Goal: Task Accomplishment & Management: Use online tool/utility

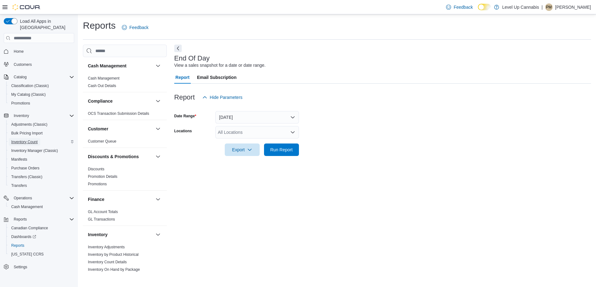
click at [33, 139] on span "Inventory Count" at bounding box center [24, 141] width 26 height 5
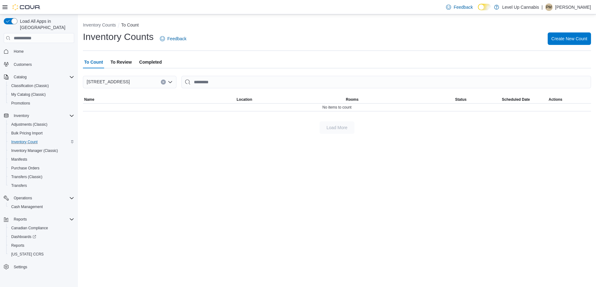
click at [119, 62] on span "To Review" at bounding box center [120, 62] width 21 height 12
drag, startPoint x: 132, startPoint y: 63, endPoint x: 139, endPoint y: 62, distance: 6.6
click at [133, 63] on div "To Count To Review Completed" at bounding box center [337, 62] width 508 height 12
drag, startPoint x: 139, startPoint y: 62, endPoint x: 145, endPoint y: 61, distance: 5.9
click at [140, 62] on span "Completed" at bounding box center [150, 62] width 22 height 12
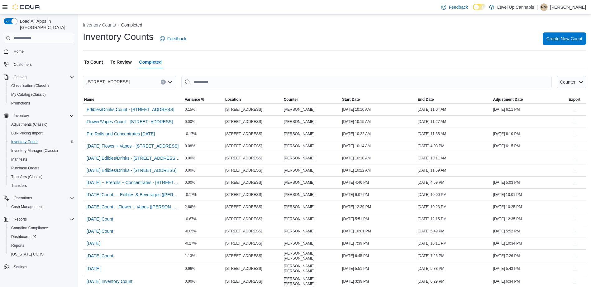
click at [97, 60] on span "To Count" at bounding box center [93, 62] width 19 height 12
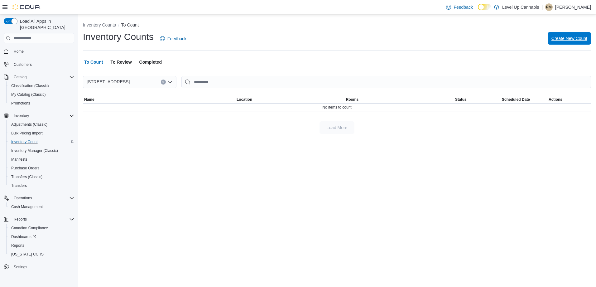
click at [569, 35] on span "Create New Count" at bounding box center [569, 38] width 36 height 12
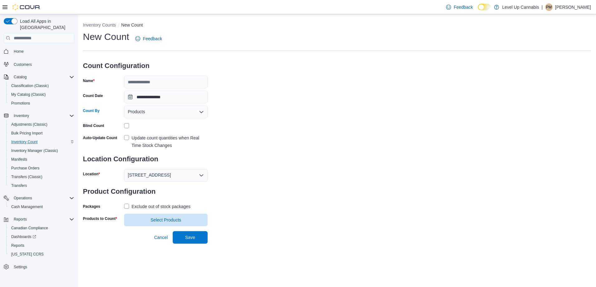
click at [198, 110] on div "Products" at bounding box center [166, 112] width 84 height 12
click at [198, 110] on div "Products Combo box. Selected. Products. Press Backspace to delete Products. Com…" at bounding box center [166, 112] width 84 height 12
click at [277, 117] on div "**********" at bounding box center [337, 128] width 508 height 195
click at [147, 217] on span "Select Products" at bounding box center [166, 219] width 76 height 12
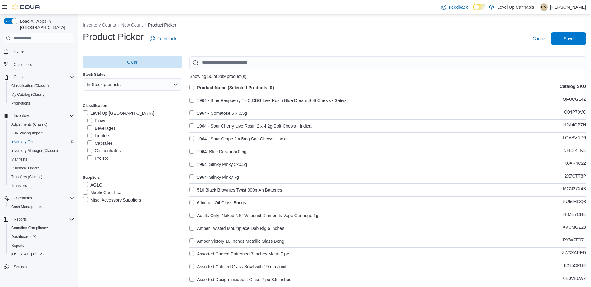
click at [91, 157] on label "Pre-Roll" at bounding box center [98, 157] width 23 height 7
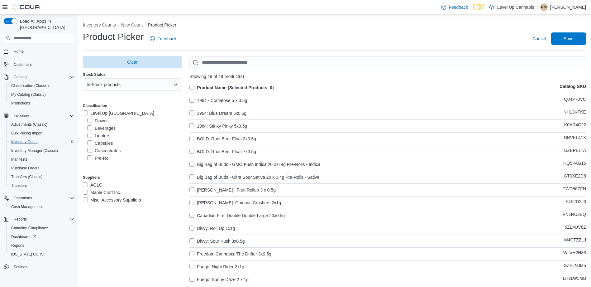
click at [89, 150] on label "Concentrates" at bounding box center [103, 150] width 33 height 7
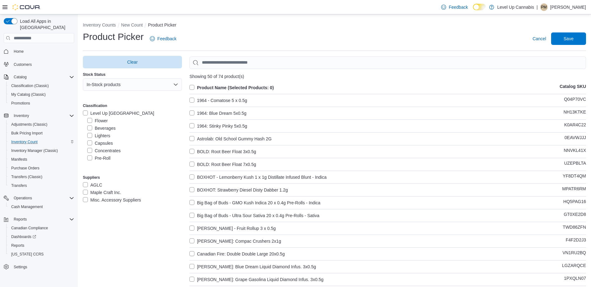
click at [195, 87] on label "Product Name (Selected Products: 0)" at bounding box center [231, 87] width 84 height 7
drag, startPoint x: 328, startPoint y: 78, endPoint x: 342, endPoint y: 78, distance: 13.7
click at [342, 78] on div "Showing 50 of 74 product(s)" at bounding box center [387, 76] width 397 height 5
click at [573, 43] on span "Save" at bounding box center [568, 38] width 27 height 12
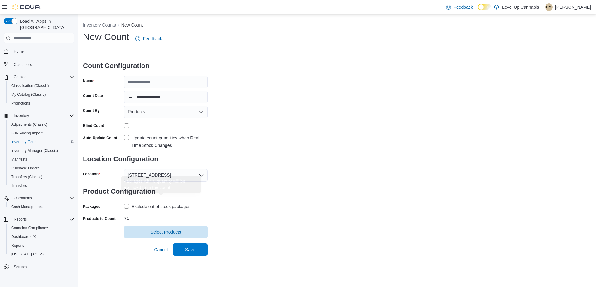
click at [171, 208] on div "Exclude out of stock packages" at bounding box center [160, 206] width 59 height 7
click at [193, 229] on span "Select Products" at bounding box center [166, 231] width 76 height 12
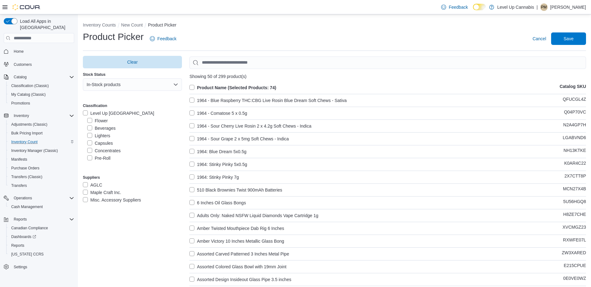
click at [91, 157] on label "Pre-Roll" at bounding box center [98, 157] width 23 height 7
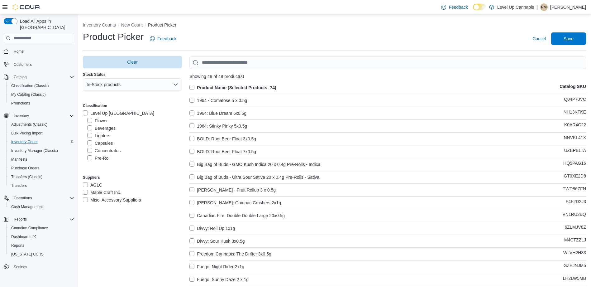
click at [90, 150] on label "Concentrates" at bounding box center [103, 150] width 33 height 7
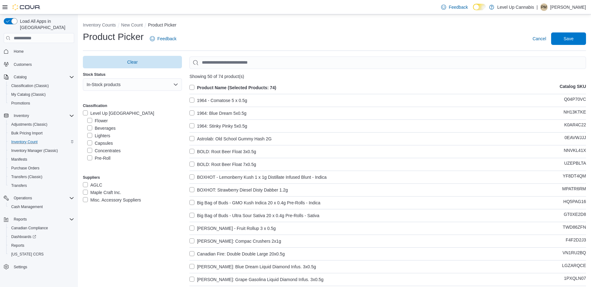
click at [195, 88] on label "Product Name (Selected Products: 74)" at bounding box center [232, 87] width 87 height 7
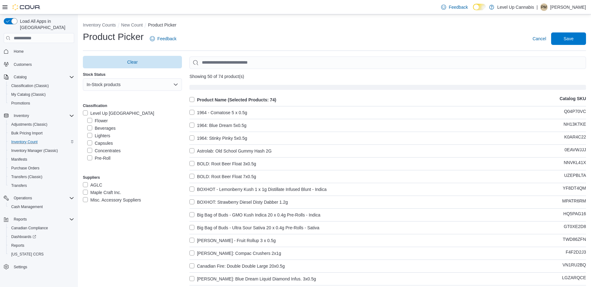
click at [193, 97] on label "Product Name (Selected Products: 74)" at bounding box center [232, 99] width 87 height 7
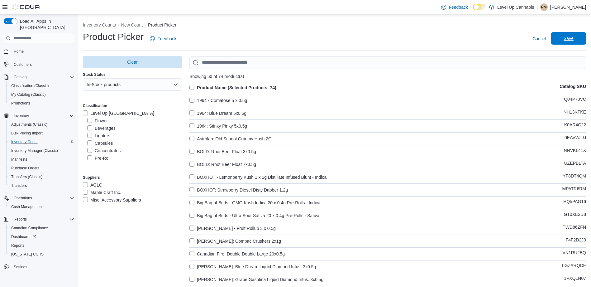
click at [580, 42] on span "Save" at bounding box center [568, 38] width 27 height 12
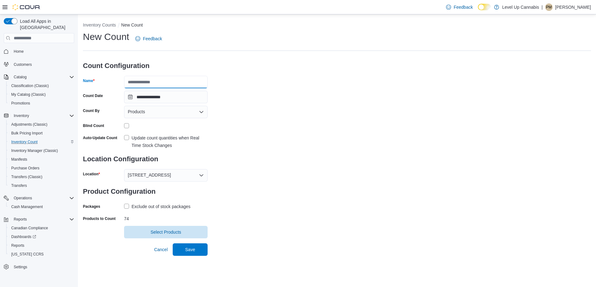
drag, startPoint x: 166, startPoint y: 82, endPoint x: 112, endPoint y: 78, distance: 54.1
click at [112, 78] on div "Name" at bounding box center [145, 82] width 125 height 12
type input "**********"
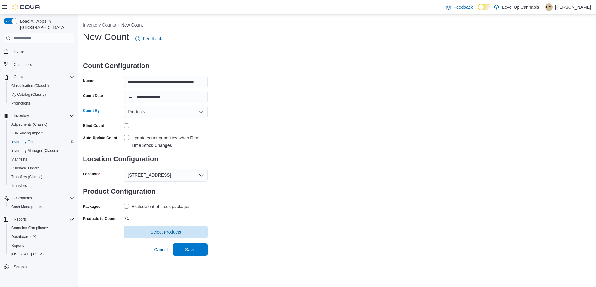
click at [184, 109] on div "Products" at bounding box center [166, 112] width 84 height 12
click at [185, 109] on div "Products Combo box. Selected. Products. Press Backspace to delete Products. Com…" at bounding box center [166, 112] width 84 height 12
click at [300, 128] on div "**********" at bounding box center [337, 135] width 508 height 208
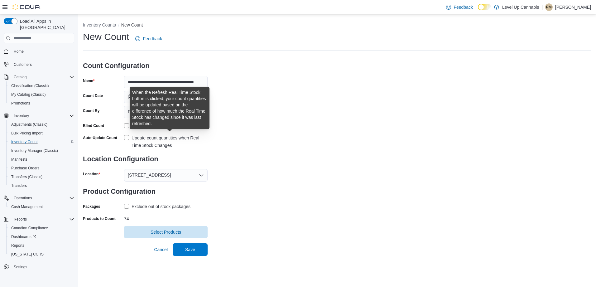
click at [130, 137] on label "Update count quantities when Real Time Stock Changes" at bounding box center [166, 141] width 84 height 15
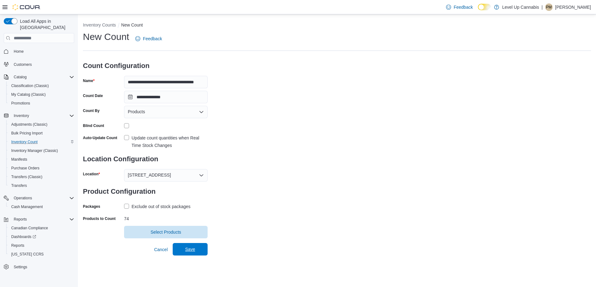
click at [200, 249] on span "Save" at bounding box center [189, 249] width 27 height 12
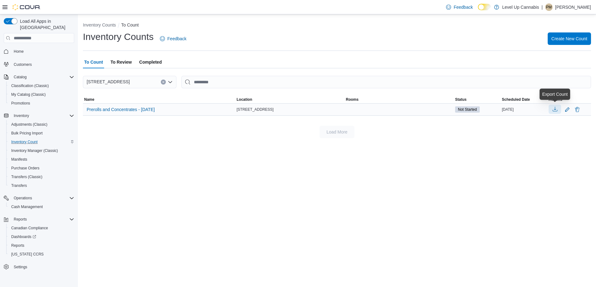
click at [554, 109] on button "button" at bounding box center [554, 108] width 12 height 9
